Goal: Information Seeking & Learning: Find specific page/section

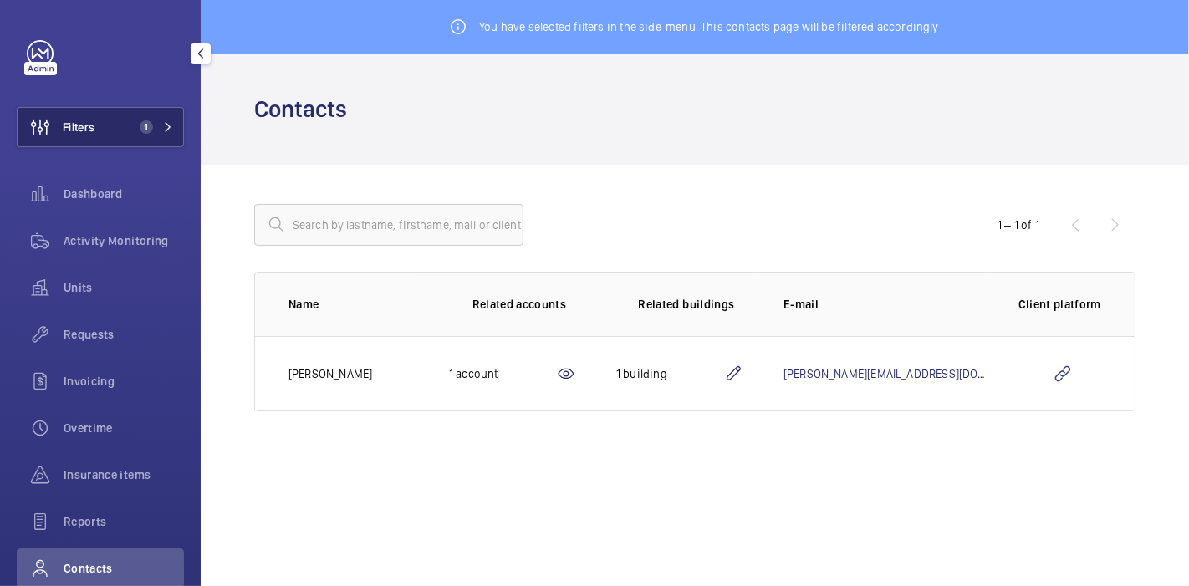
click at [135, 134] on button "Filters 1" at bounding box center [100, 127] width 167 height 40
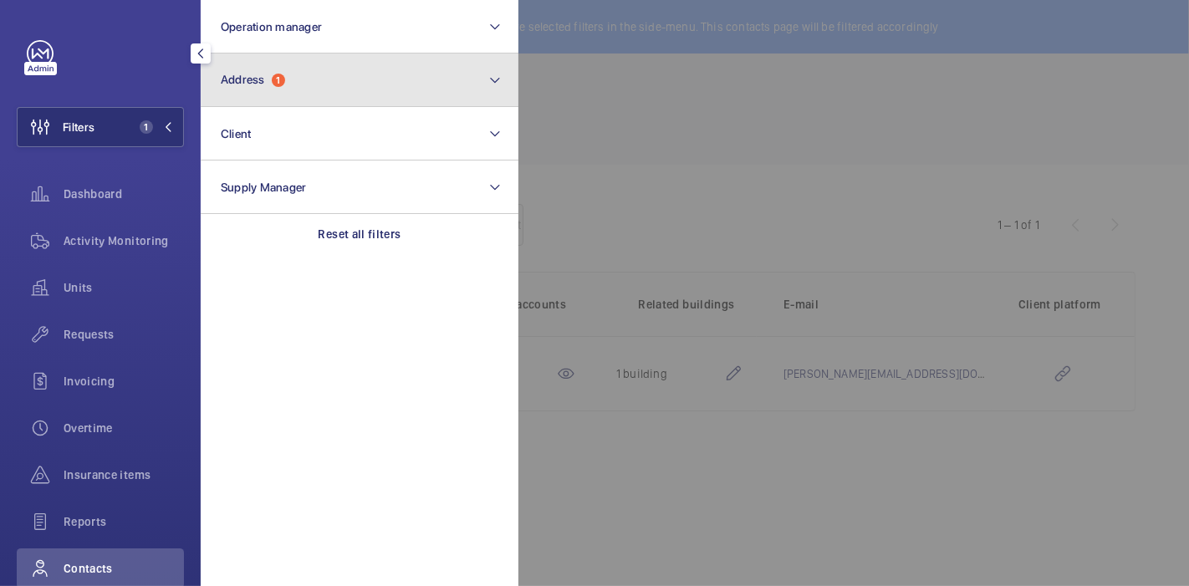
click at [239, 92] on button "Address 1" at bounding box center [360, 81] width 318 height 54
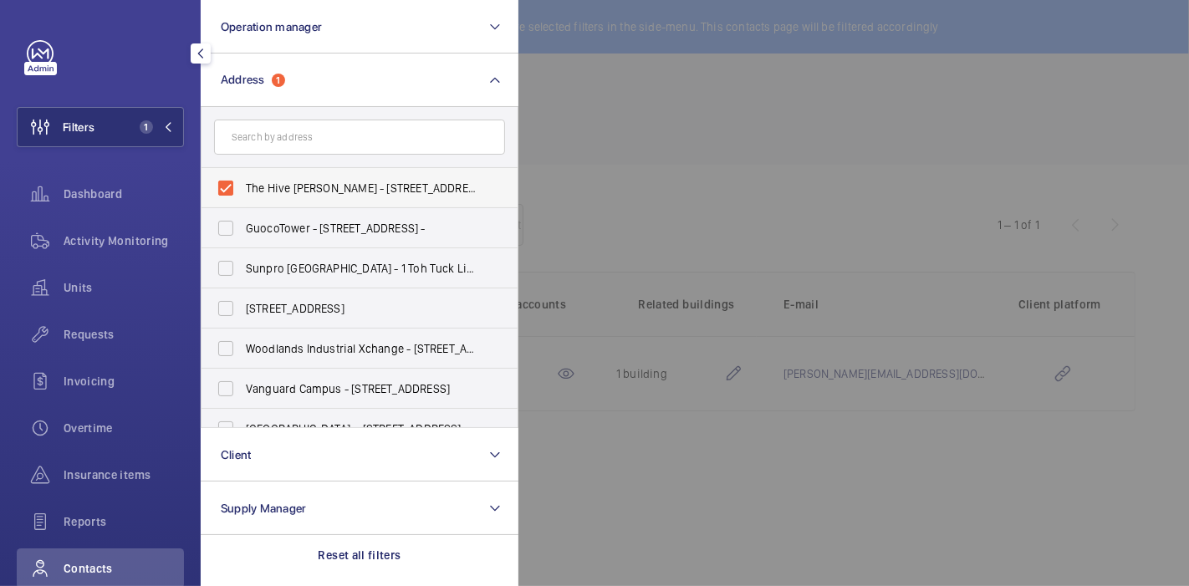
click at [224, 187] on label "The Hive [PERSON_NAME] - [STREET_ADDRESS][PERSON_NAME]" at bounding box center [347, 188] width 291 height 40
click at [224, 187] on input "The Hive [PERSON_NAME] - [STREET_ADDRESS][PERSON_NAME]" at bounding box center [225, 187] width 33 height 33
checkbox input "false"
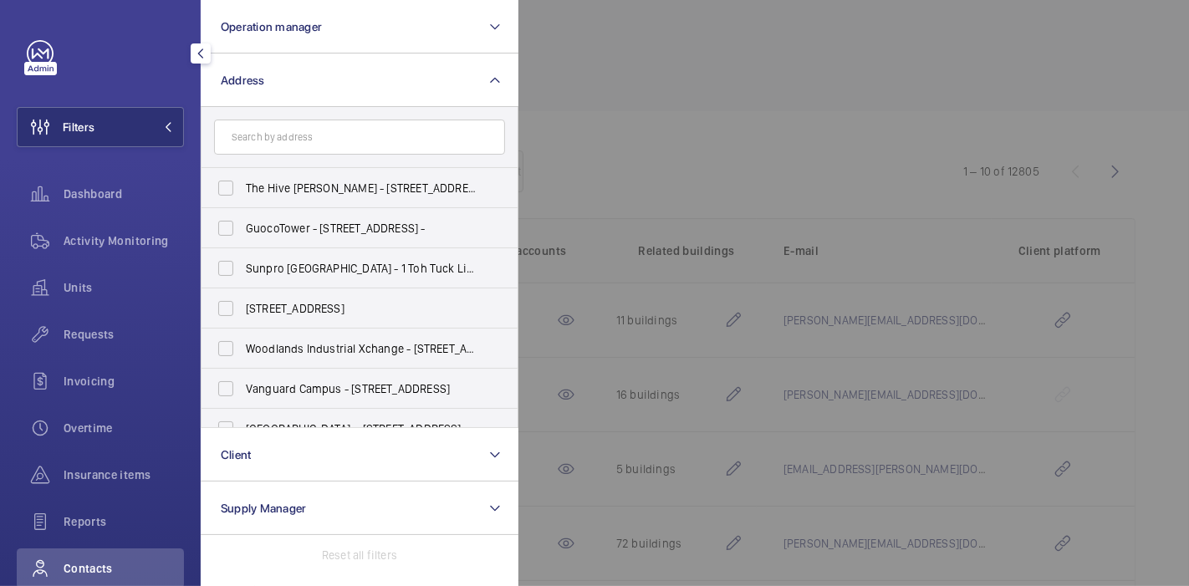
click at [100, 565] on span "Contacts" at bounding box center [124, 568] width 120 height 17
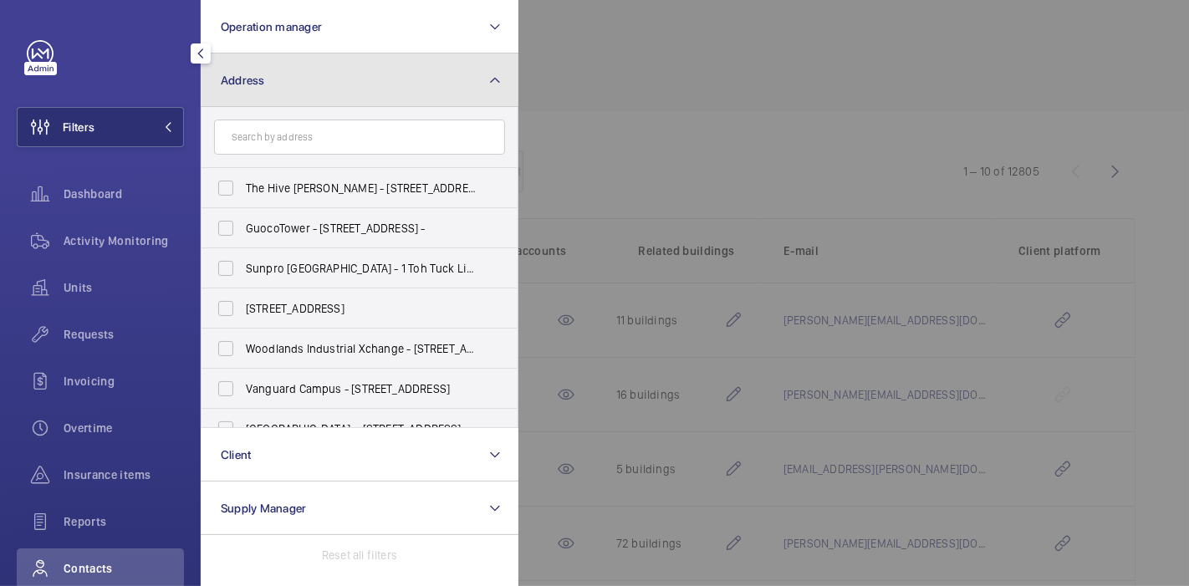
click at [403, 61] on button "Address" at bounding box center [360, 81] width 318 height 54
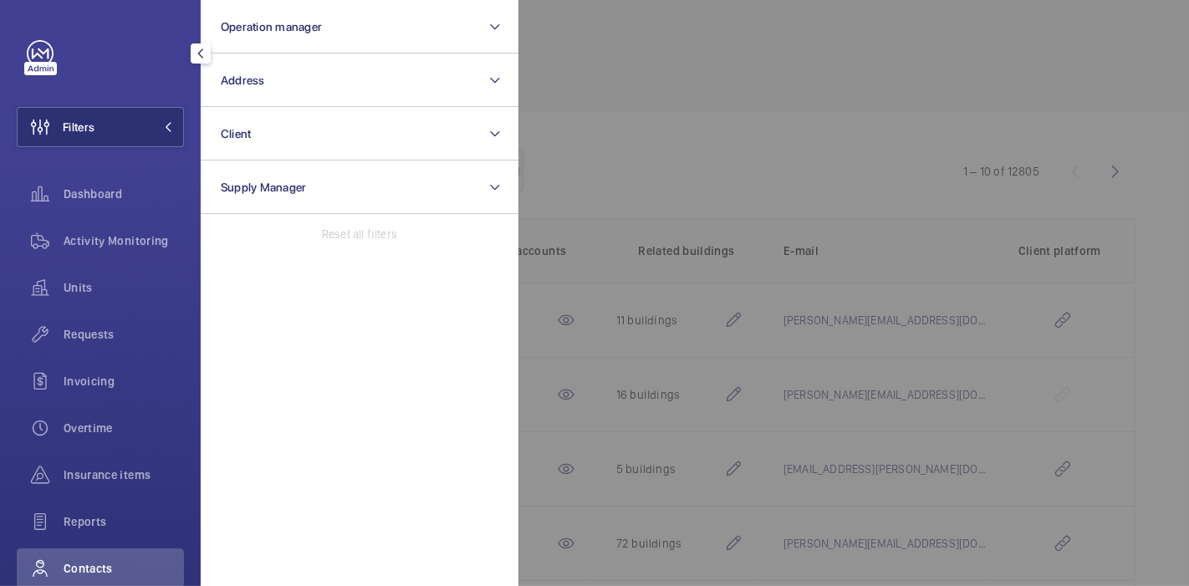
click at [632, 135] on div at bounding box center [1113, 293] width 1189 height 586
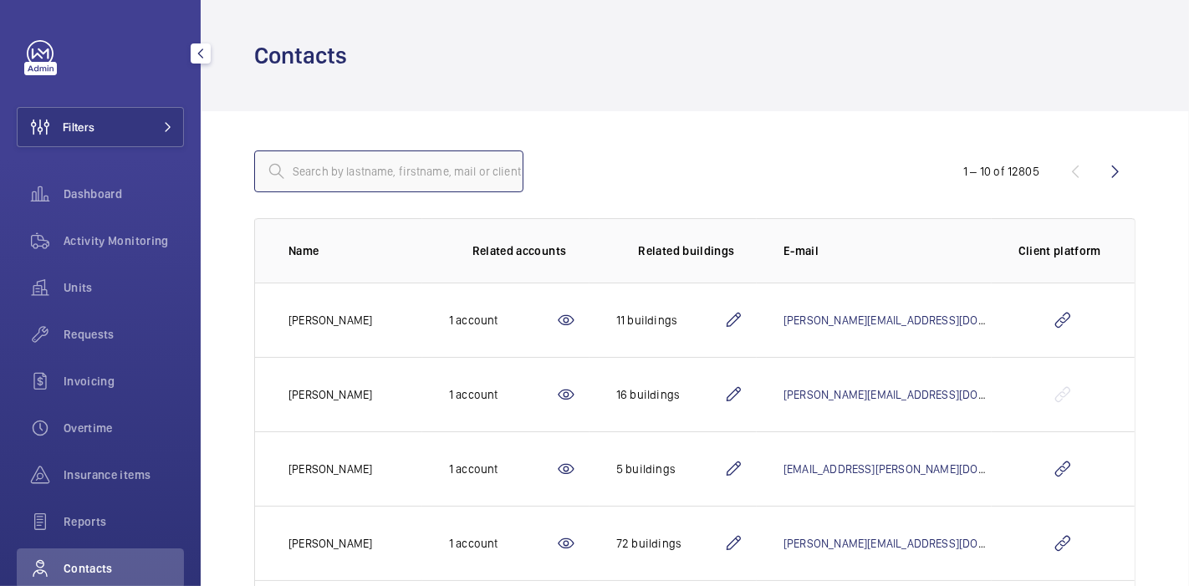
click at [453, 175] on input "text" at bounding box center [388, 172] width 269 height 42
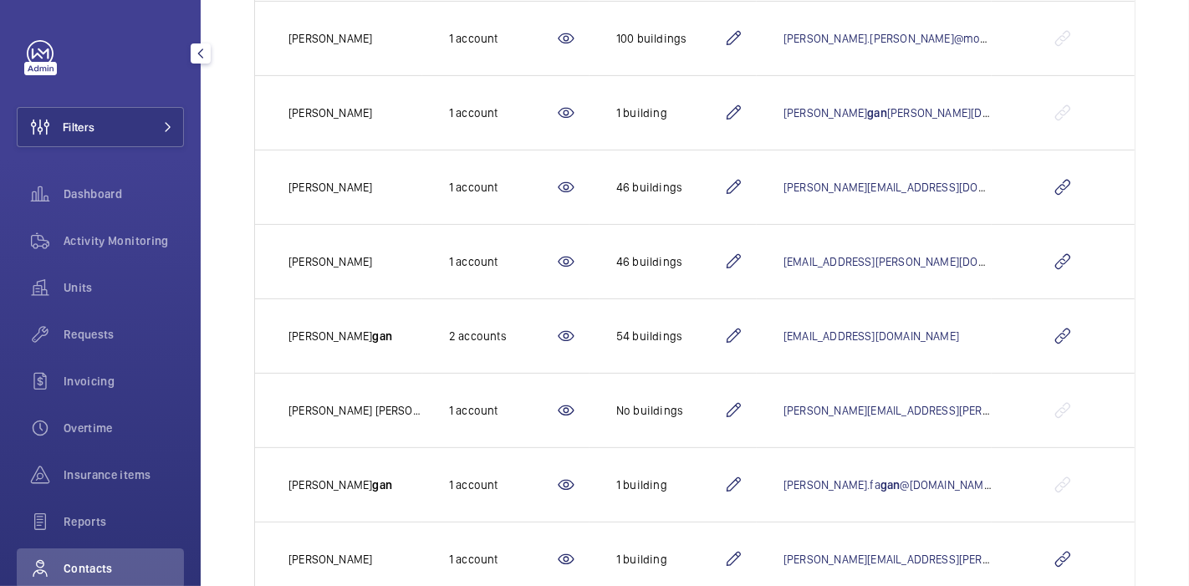
scroll to position [478, 0]
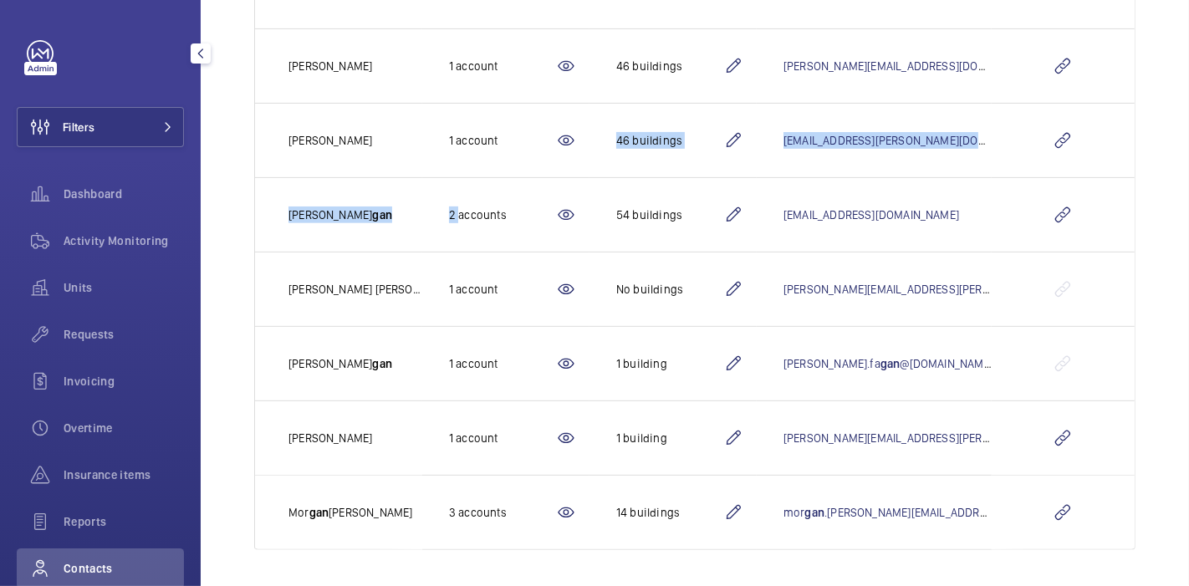
drag, startPoint x: 453, startPoint y: 175, endPoint x: 528, endPoint y: 160, distance: 76.8
click at [0, 0] on tbody "[PERSON_NAME] 1 account 1 building [PERSON_NAME][EMAIL_ADDRESS][DOMAIN_NAME] [P…" at bounding box center [0, 0] width 0 height 0
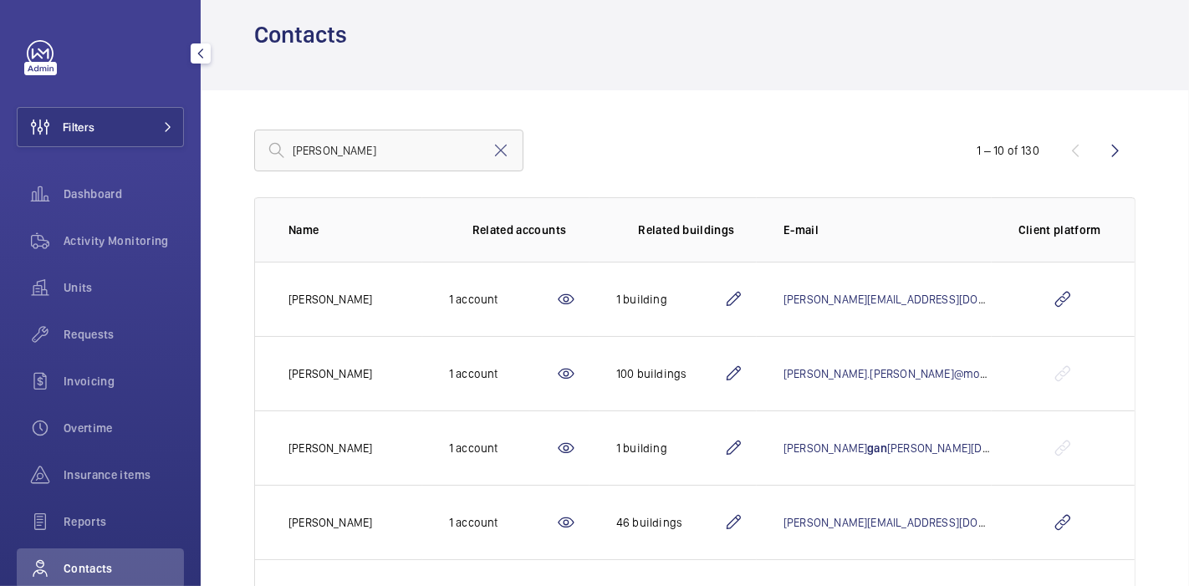
scroll to position [0, 0]
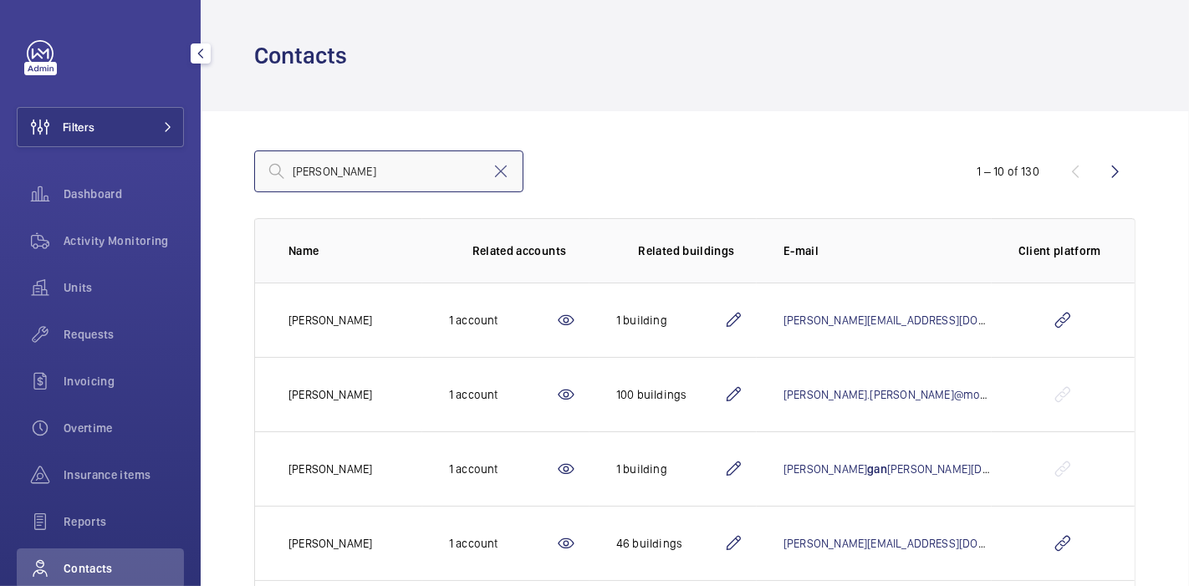
click at [375, 171] on input "[PERSON_NAME]" at bounding box center [388, 172] width 269 height 42
type input "[PERSON_NAME]"
click at [1100, 173] on wm-front-icon-button at bounding box center [1116, 171] width 40 height 40
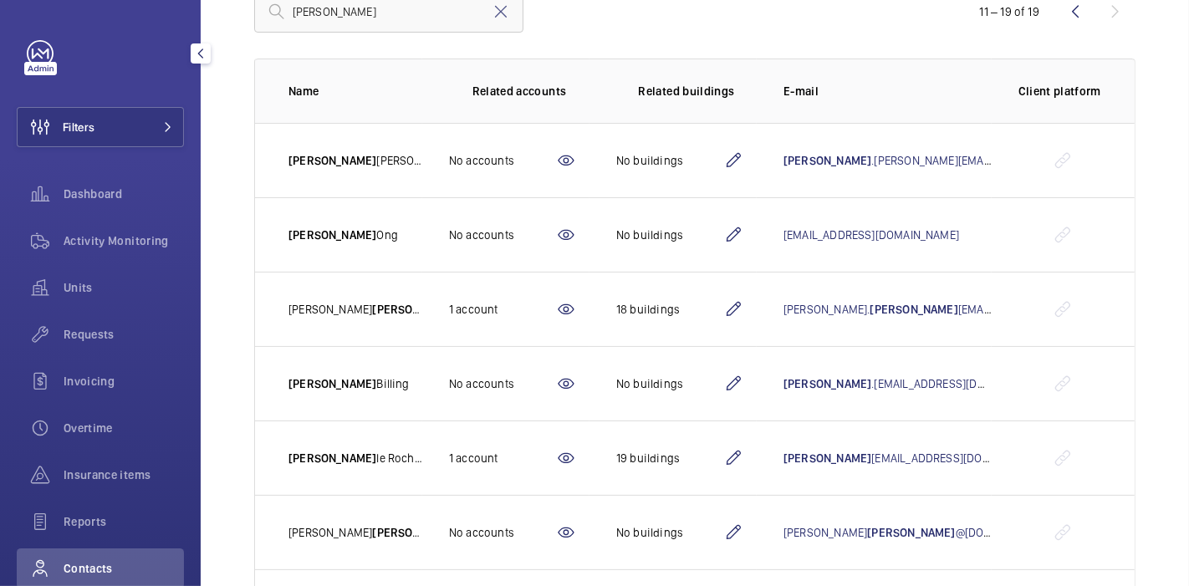
scroll to position [161, 0]
